Goal: Task Accomplishment & Management: Manage account settings

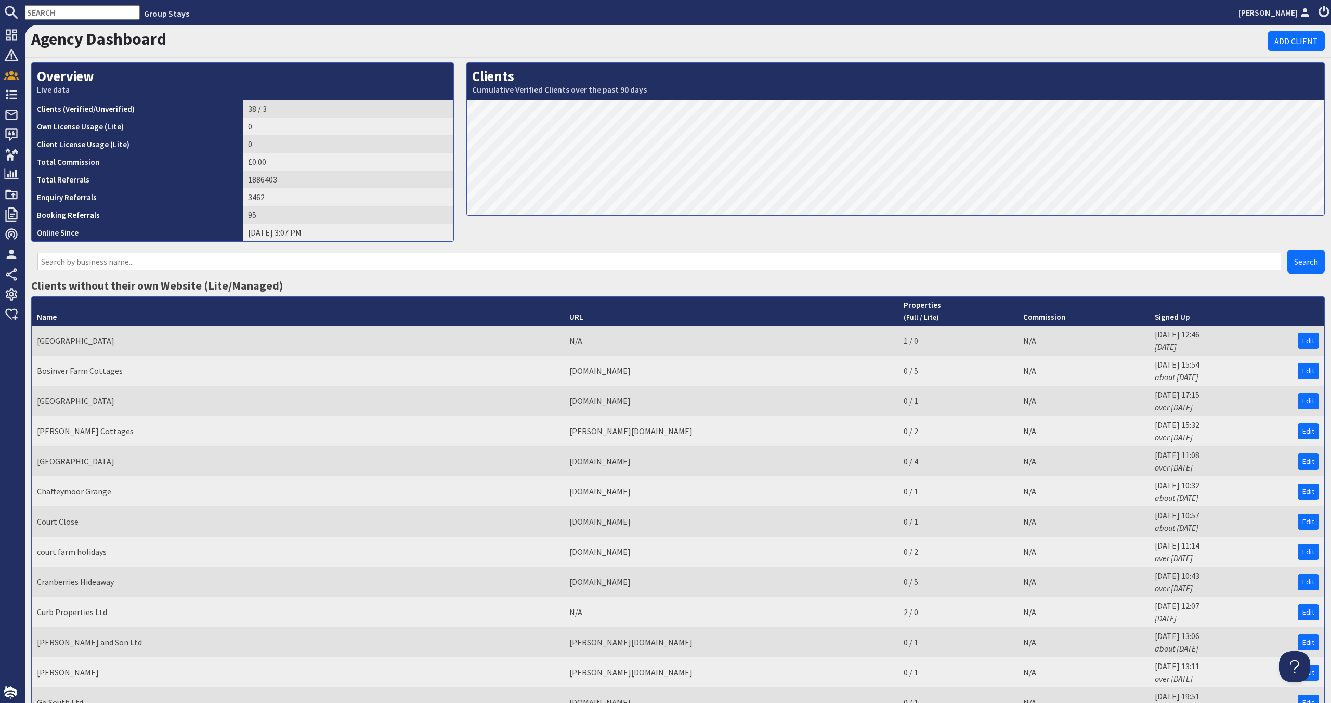
scroll to position [754, 0]
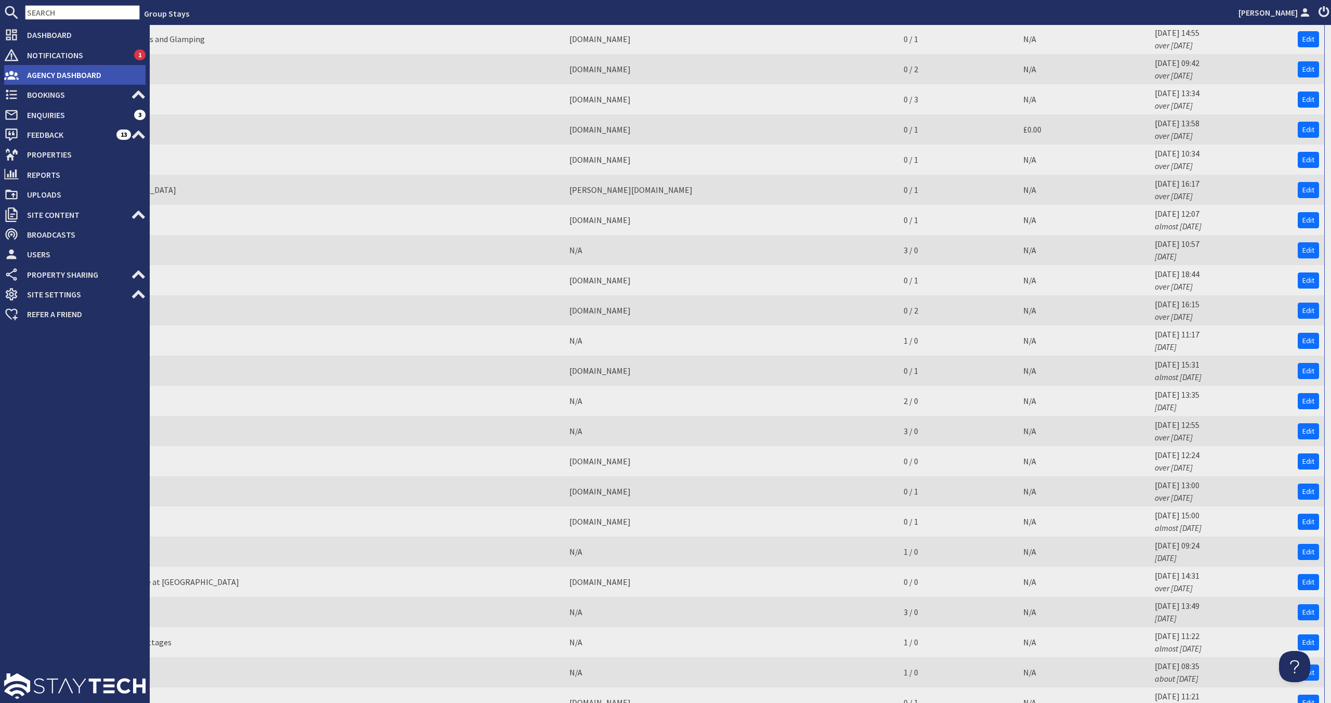
click at [49, 71] on span "Agency Dashboard" at bounding box center [82, 75] width 127 height 17
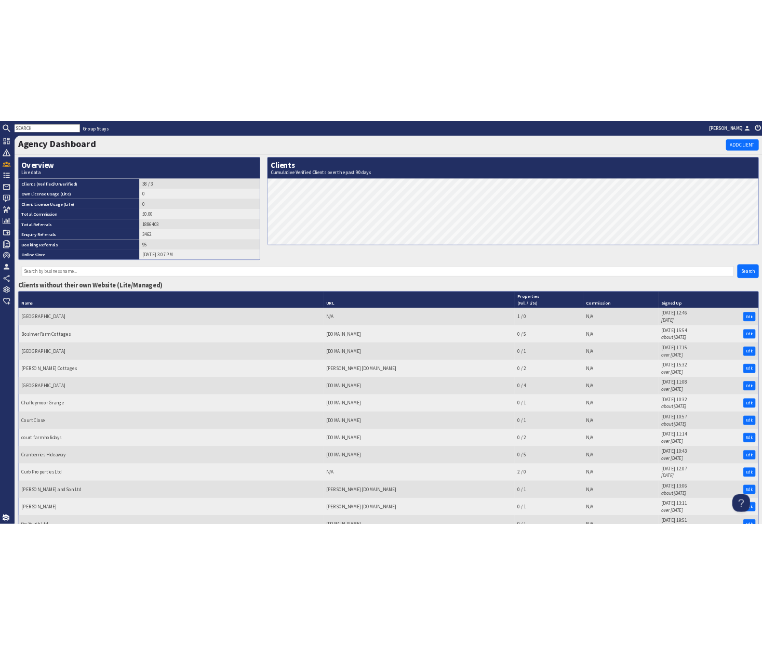
scroll to position [0, 0]
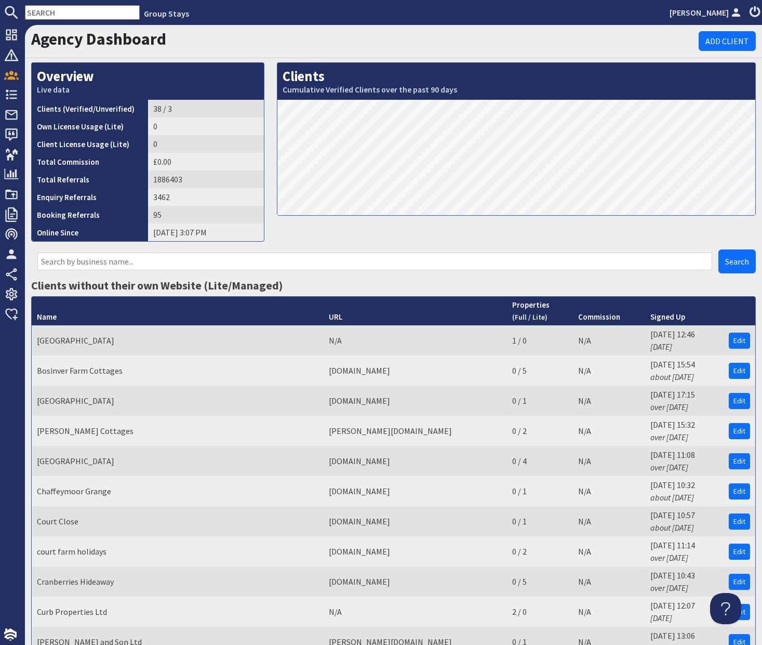
click at [55, 9] on input "text" at bounding box center [82, 12] width 115 height 15
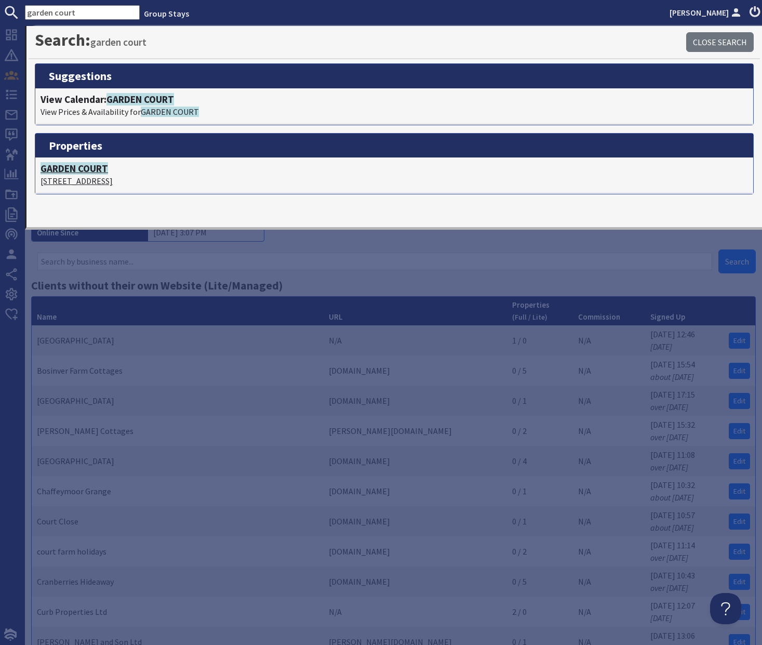
type input "garden court"
click at [95, 166] on span "GARDEN COURT" at bounding box center [75, 168] width 68 height 12
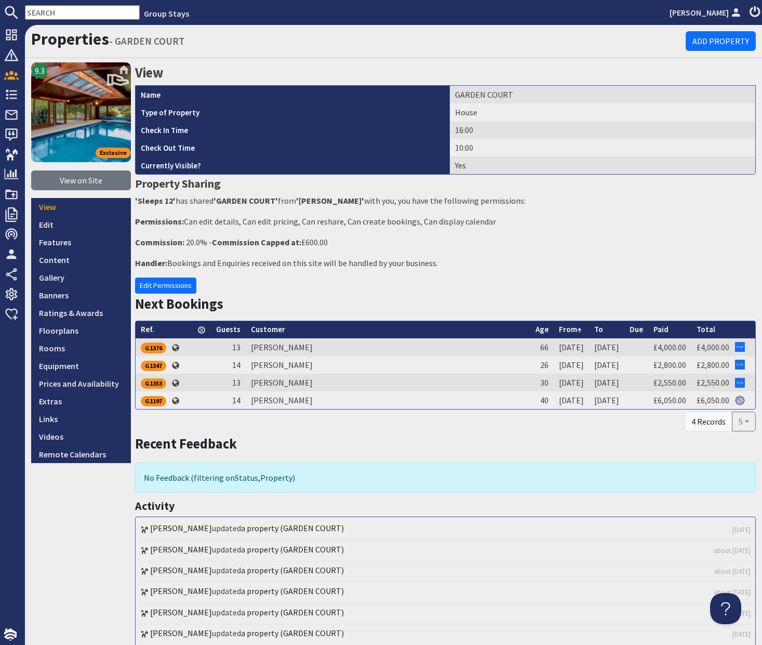
scroll to position [4, 0]
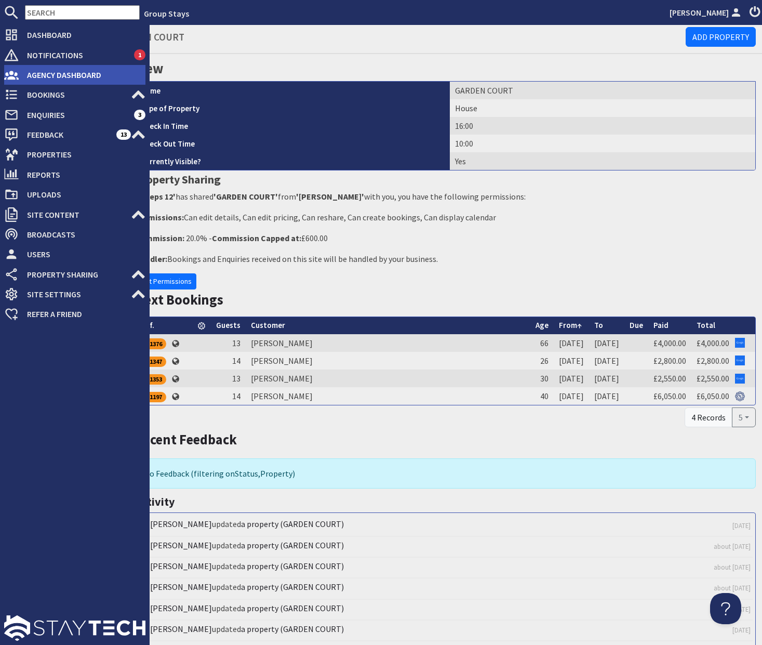
click at [80, 76] on span "Agency Dashboard" at bounding box center [82, 75] width 127 height 17
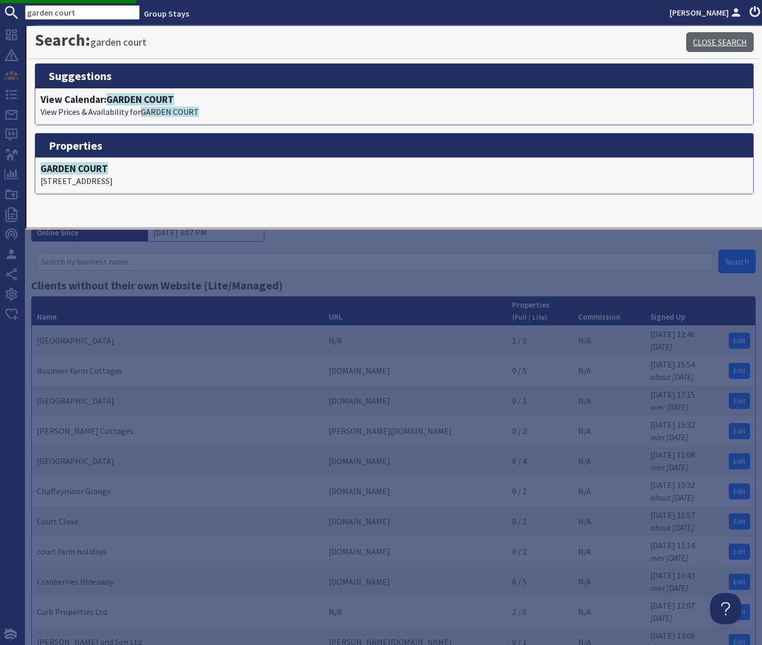
click at [725, 39] on link "Close Search" at bounding box center [721, 42] width 68 height 20
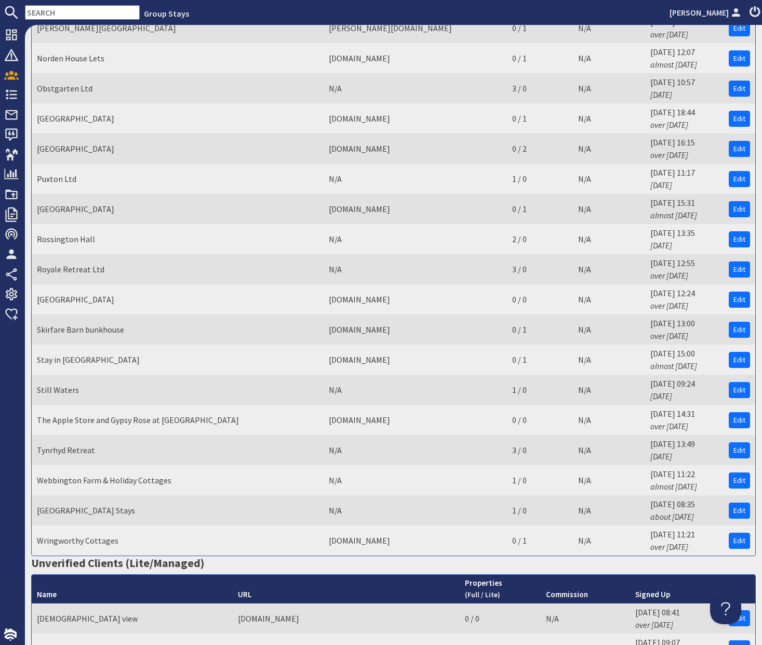
scroll to position [926, 0]
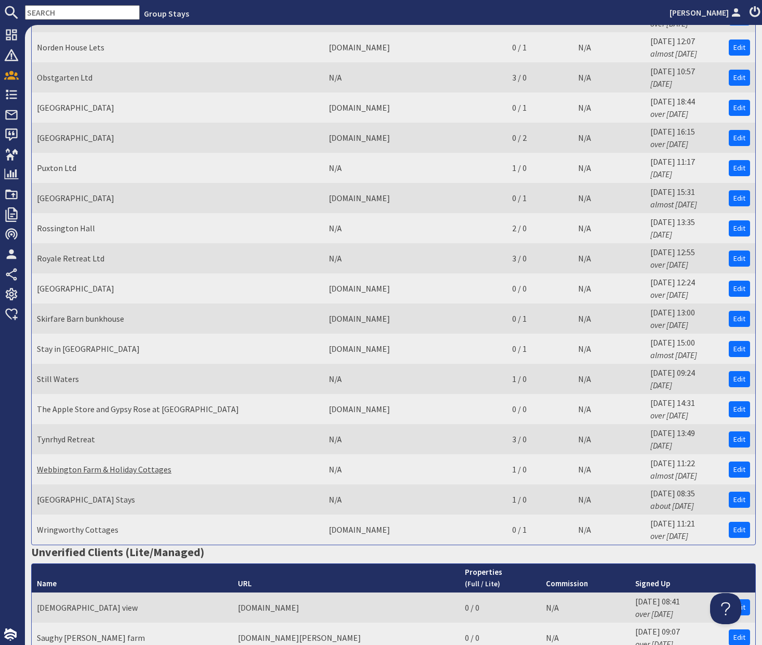
click at [141, 472] on link "Webbington Farm & Holiday Cottages" at bounding box center [104, 469] width 135 height 10
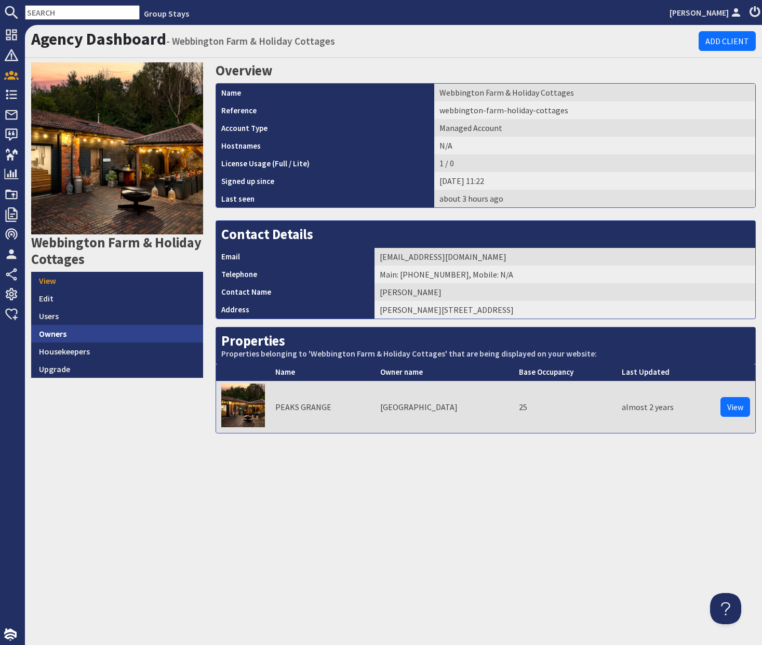
click at [82, 340] on link "Owners" at bounding box center [117, 334] width 172 height 18
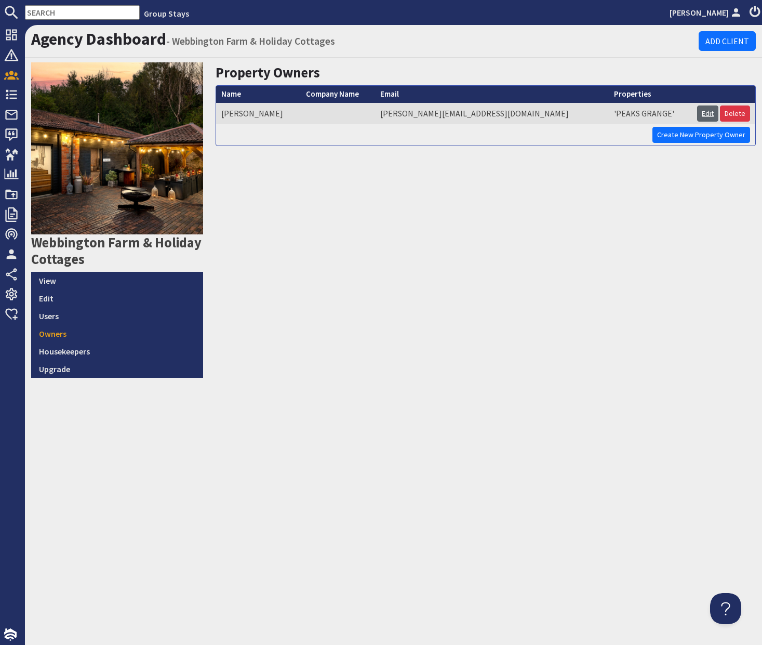
click at [705, 111] on link "Edit" at bounding box center [708, 114] width 21 height 16
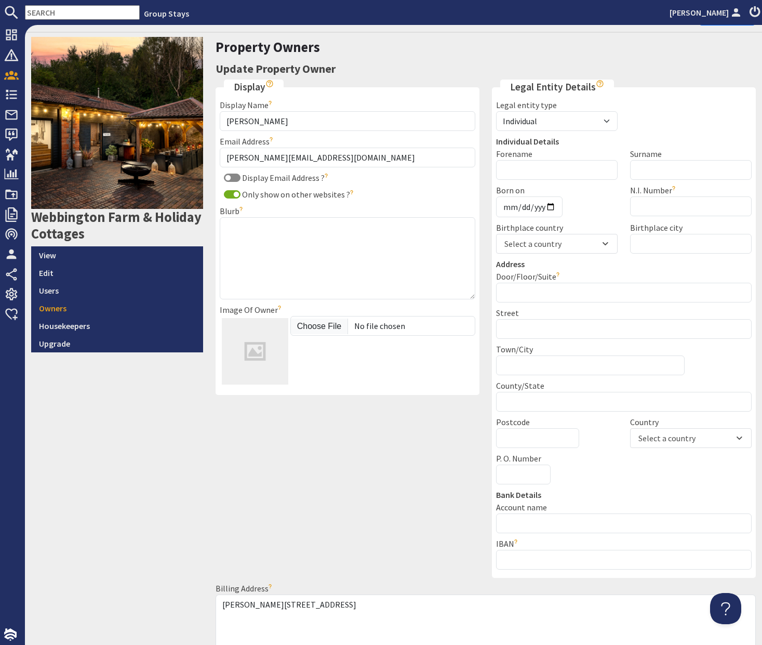
scroll to position [25, 0]
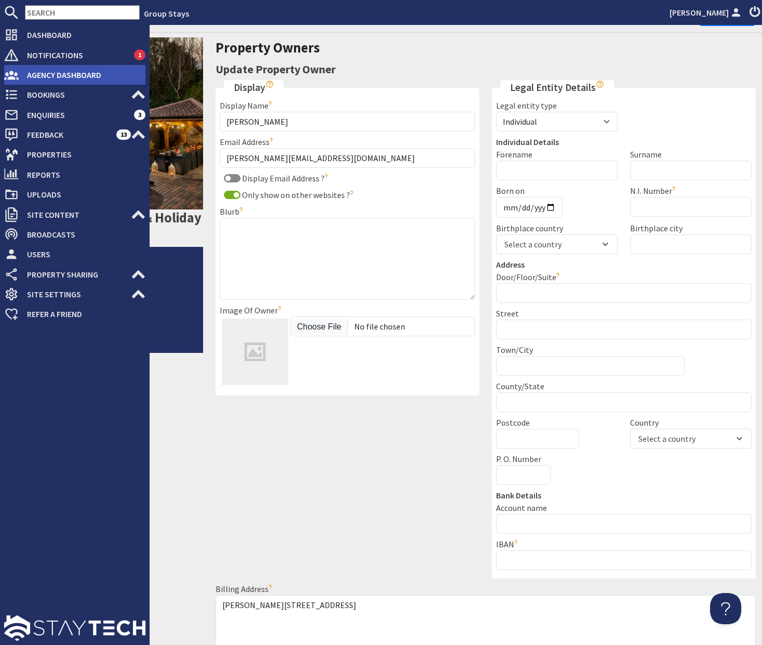
click at [51, 72] on span "Agency Dashboard" at bounding box center [82, 75] width 127 height 17
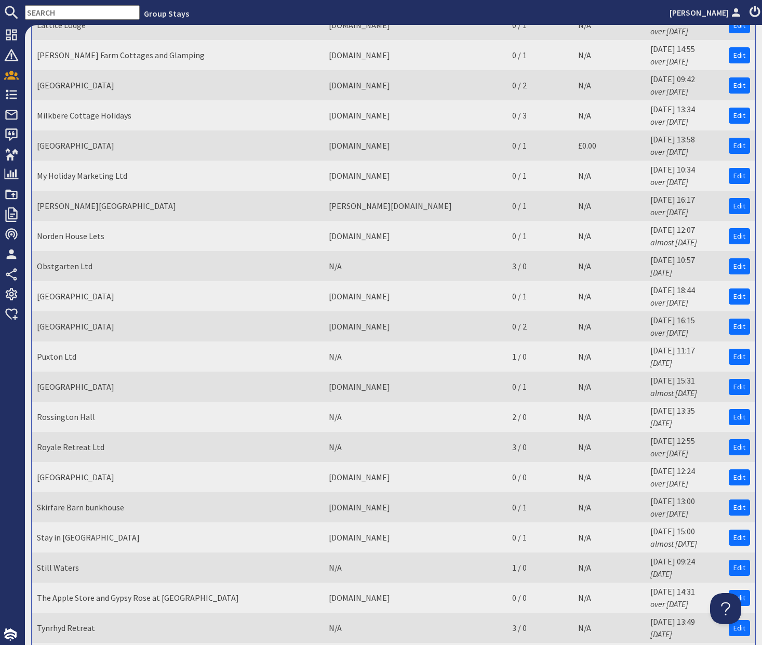
scroll to position [741, 0]
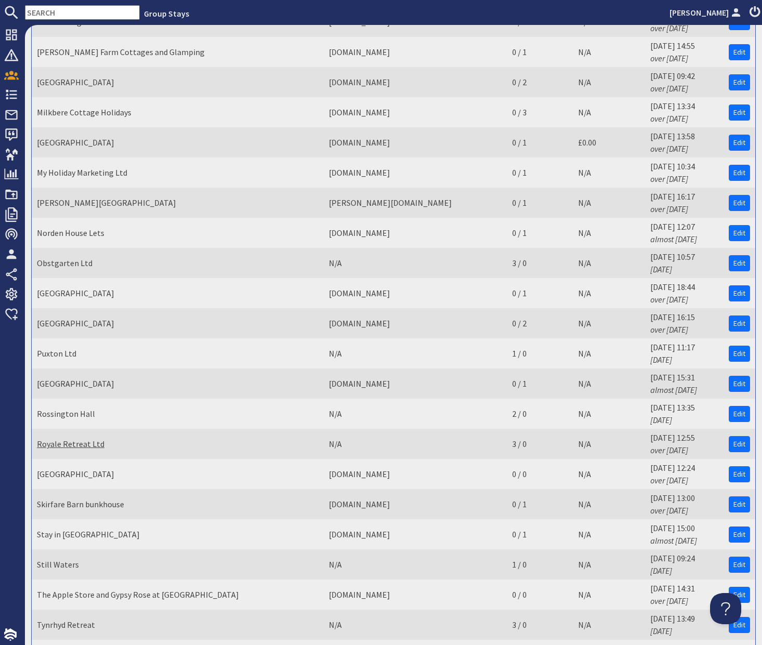
click at [84, 449] on link "Royale Retreat Ltd" at bounding box center [71, 444] width 68 height 10
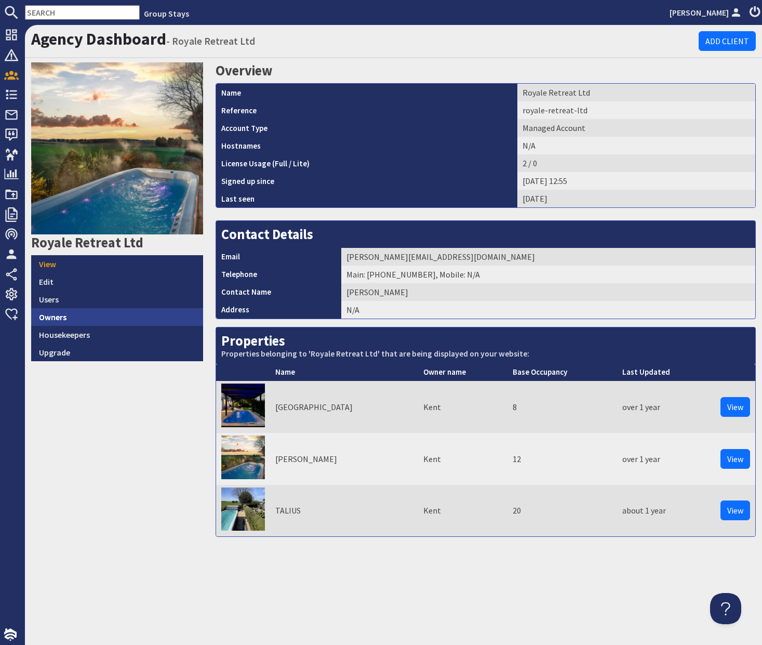
click at [137, 317] on link "Owners" at bounding box center [117, 317] width 172 height 18
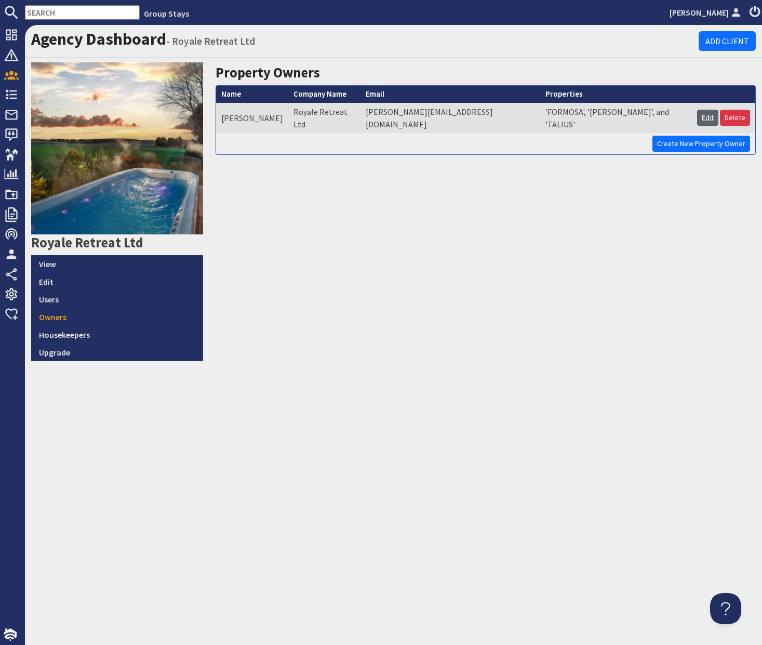
click at [704, 112] on link "Edit" at bounding box center [708, 118] width 21 height 16
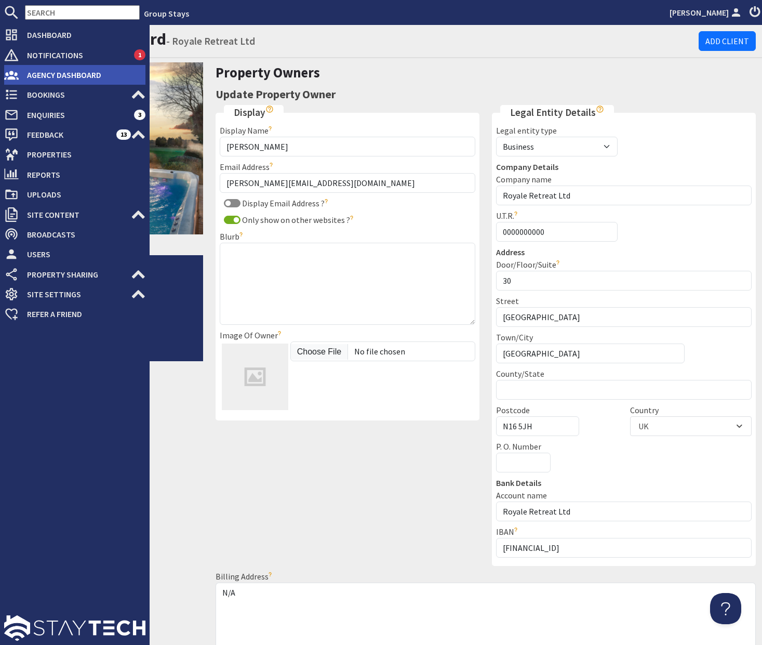
click at [55, 71] on span "Agency Dashboard" at bounding box center [82, 75] width 127 height 17
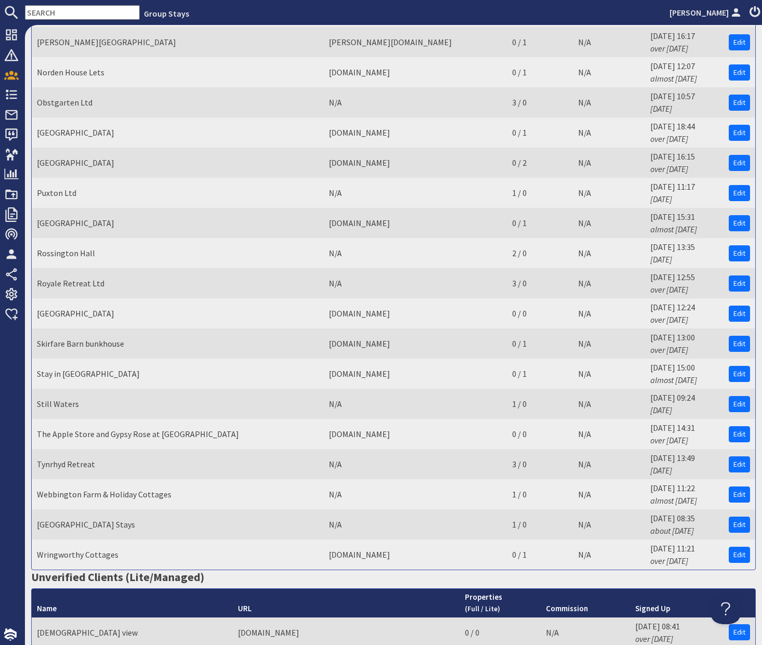
scroll to position [902, 0]
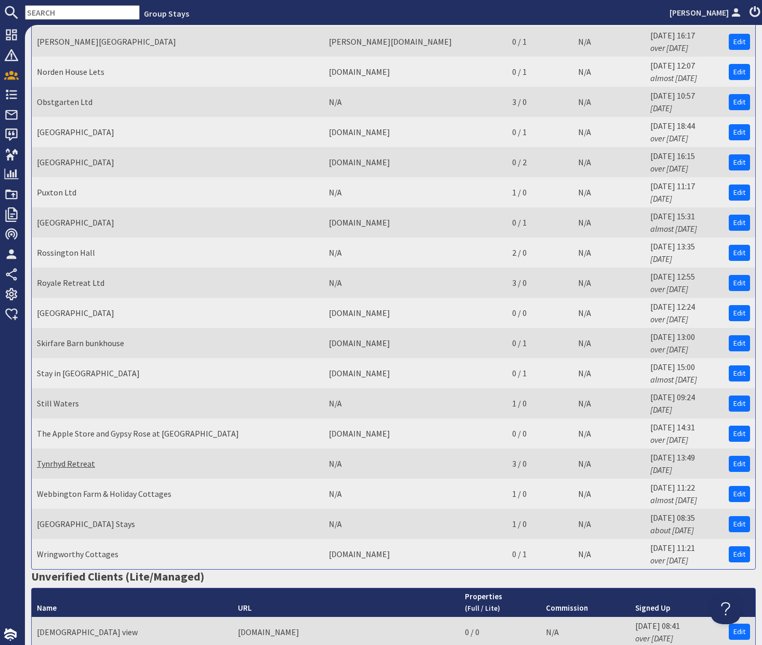
click at [78, 465] on link "Tynrhyd Retreat" at bounding box center [66, 463] width 58 height 10
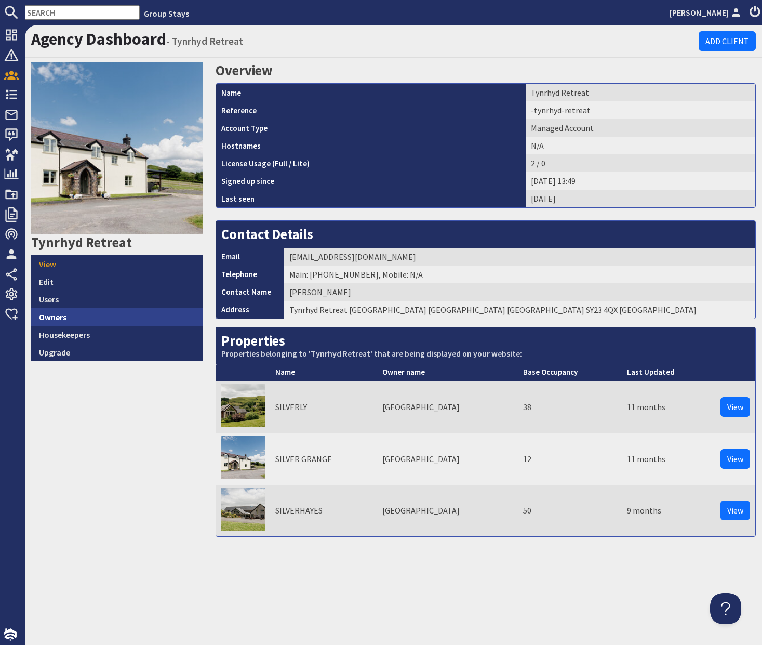
click at [82, 315] on link "Owners" at bounding box center [117, 317] width 172 height 18
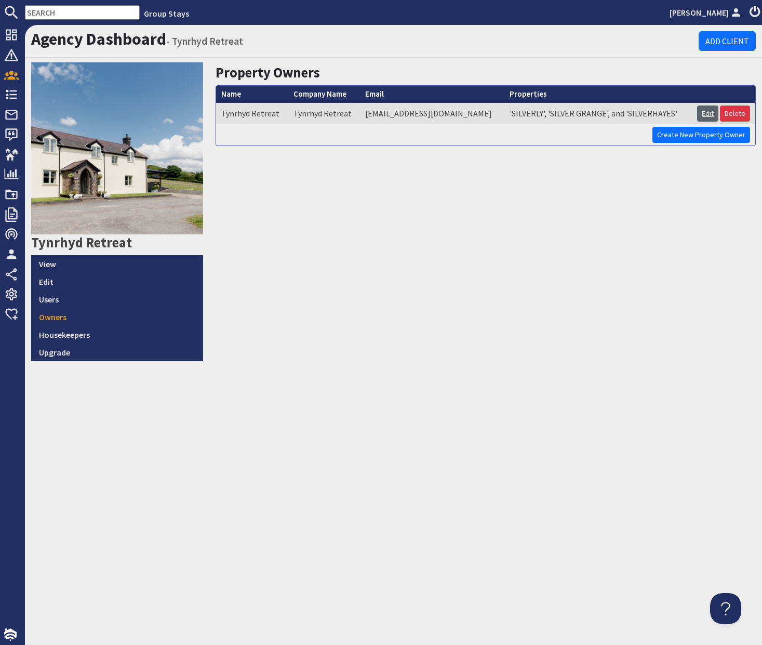
click at [698, 110] on link "Edit" at bounding box center [708, 114] width 21 height 16
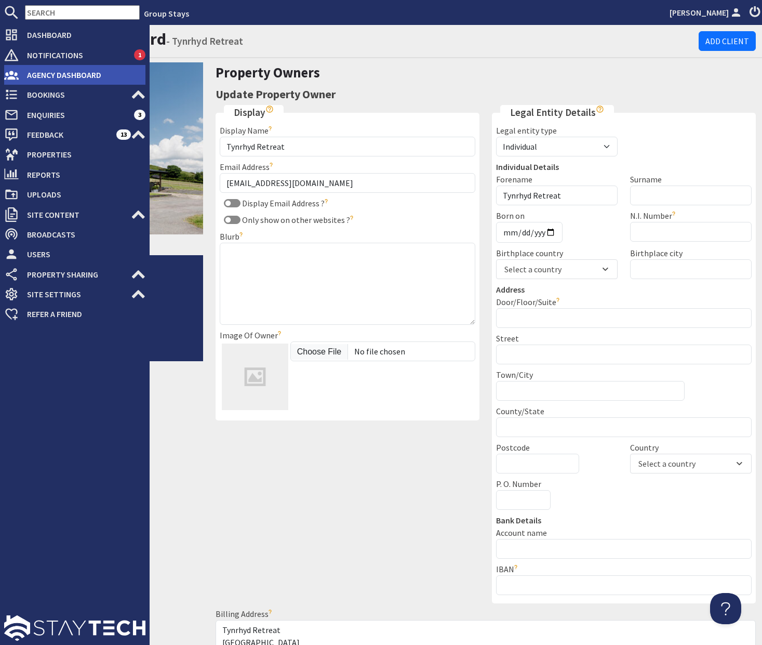
click at [45, 79] on span "Agency Dashboard" at bounding box center [82, 75] width 127 height 17
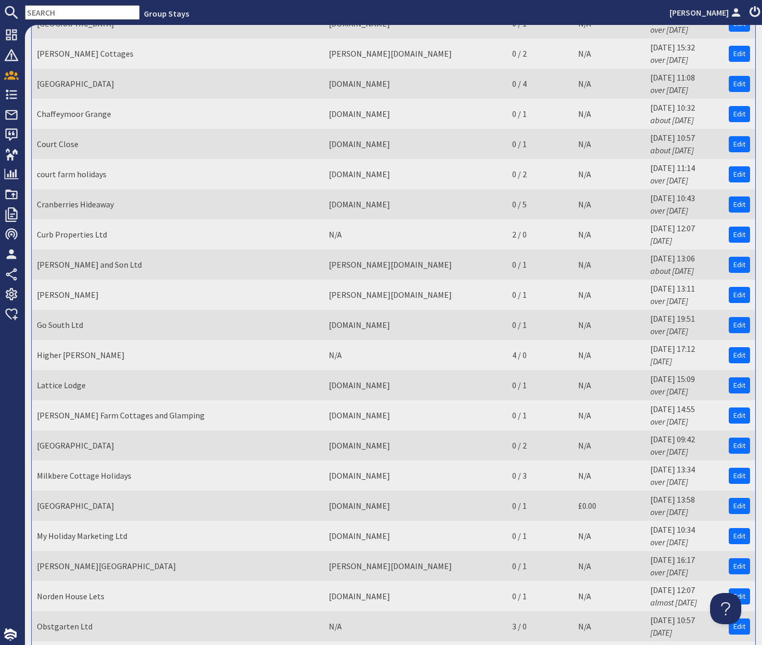
scroll to position [380, 0]
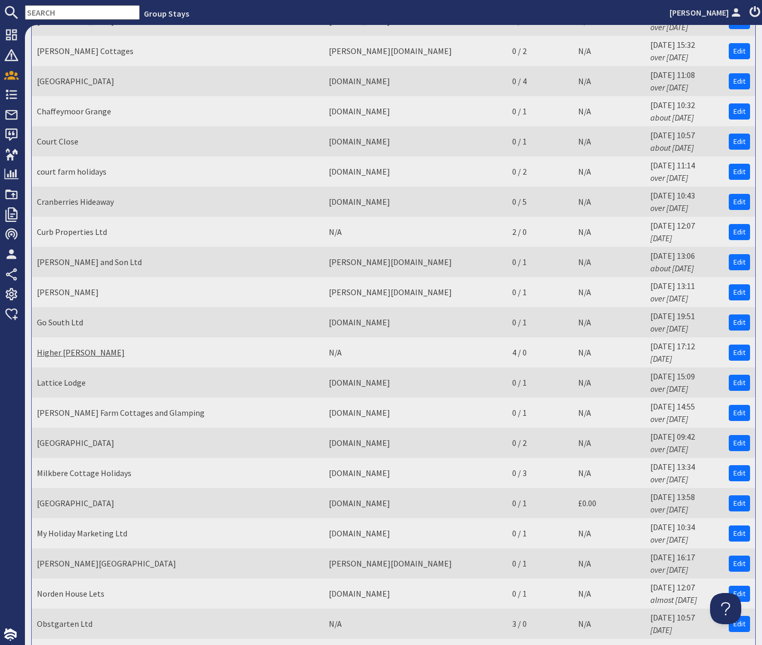
click at [75, 352] on link "Higher [PERSON_NAME]" at bounding box center [81, 352] width 88 height 10
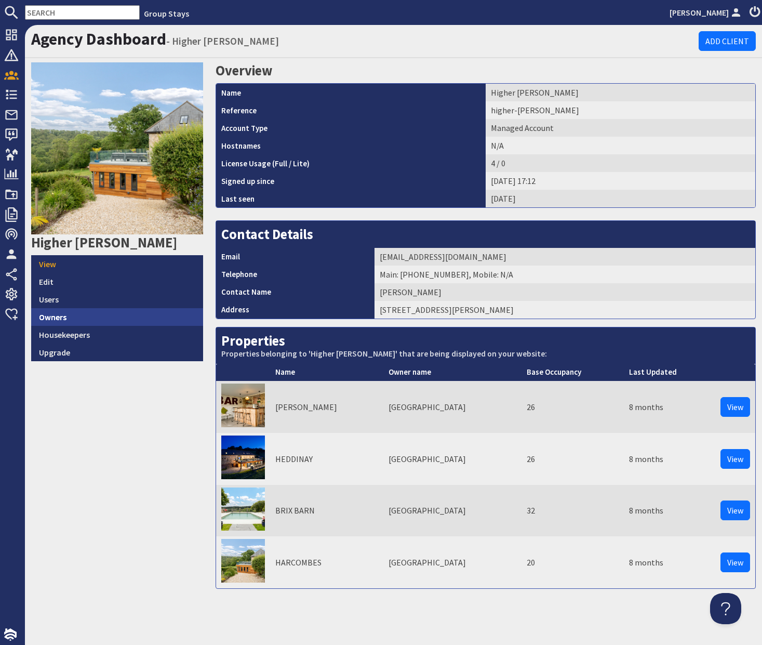
click at [98, 322] on link "Owners" at bounding box center [117, 317] width 172 height 18
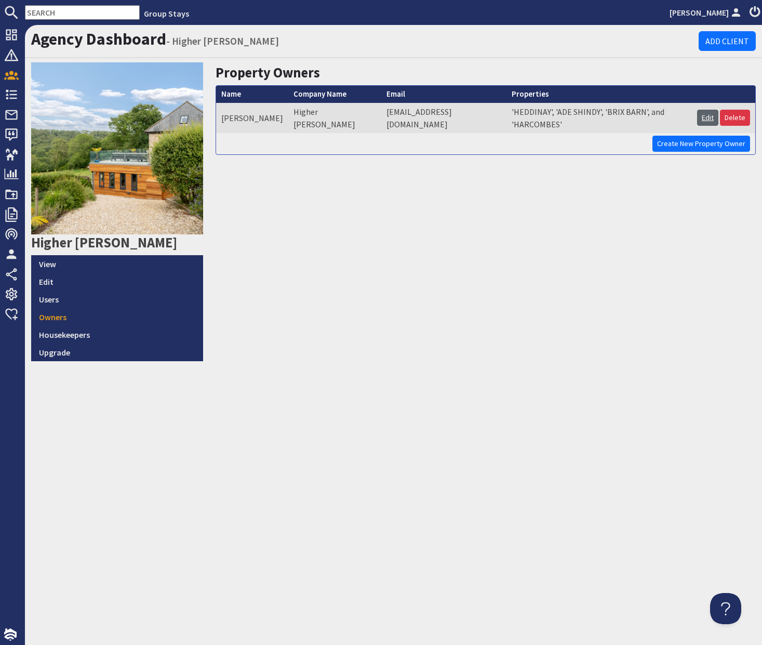
click at [707, 114] on link "Edit" at bounding box center [708, 118] width 21 height 16
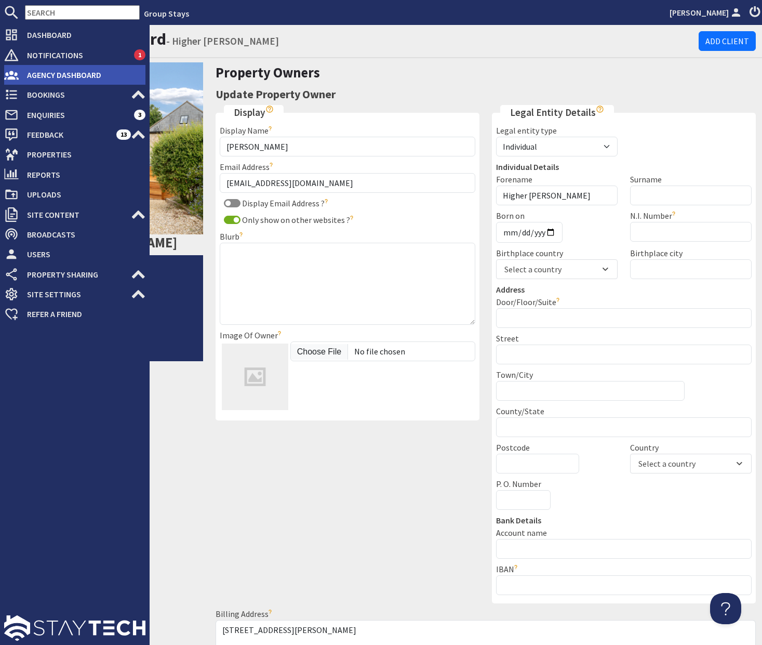
click at [39, 76] on span "Agency Dashboard" at bounding box center [82, 75] width 127 height 17
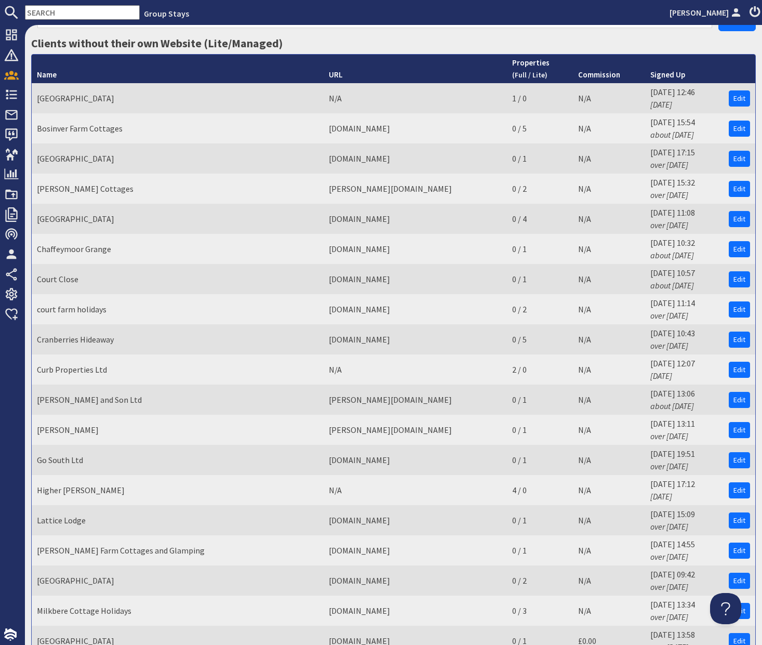
scroll to position [231, 0]
